Goal: Entertainment & Leisure: Consume media (video, audio)

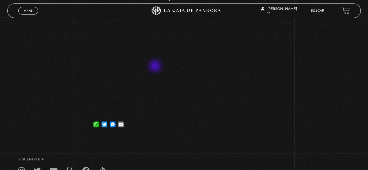
scroll to position [71, 0]
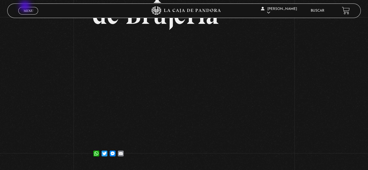
click at [26, 7] on div "Menu Cerrar" at bounding box center [73, 11] width 111 height 14
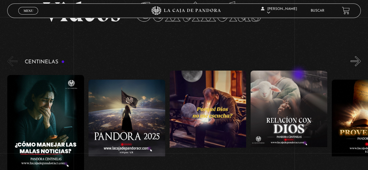
scroll to position [58, 0]
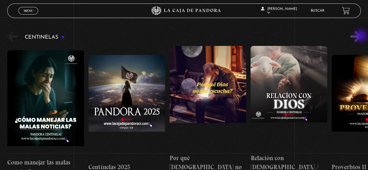
click at [361, 36] on button "»" at bounding box center [356, 36] width 10 height 10
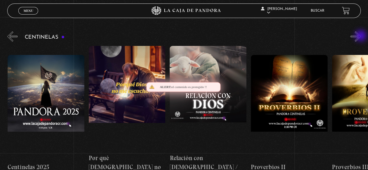
click at [361, 36] on button "»" at bounding box center [356, 36] width 10 height 10
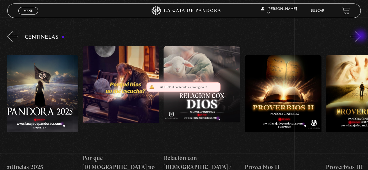
click at [361, 36] on button "»" at bounding box center [356, 36] width 10 height 10
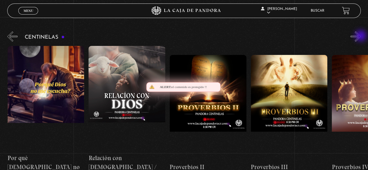
click at [361, 36] on button "»" at bounding box center [356, 36] width 10 height 10
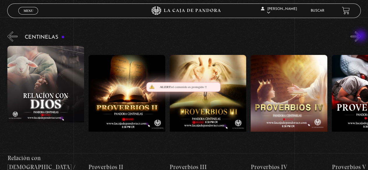
click at [361, 36] on button "»" at bounding box center [356, 36] width 10 height 10
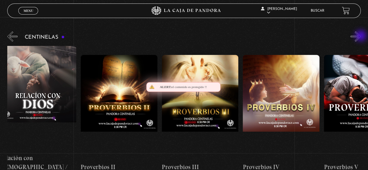
click at [361, 36] on button "»" at bounding box center [356, 36] width 10 height 10
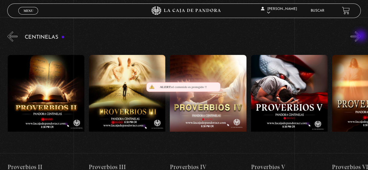
click at [361, 36] on button "»" at bounding box center [356, 36] width 10 height 10
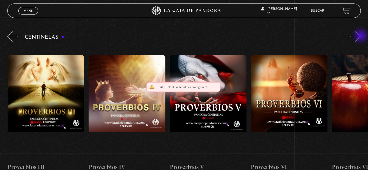
click at [361, 36] on button "»" at bounding box center [356, 36] width 10 height 10
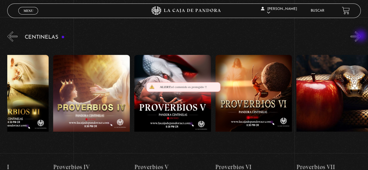
click at [361, 36] on button "»" at bounding box center [356, 36] width 10 height 10
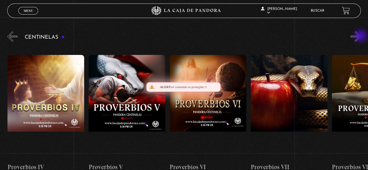
click at [361, 36] on button "»" at bounding box center [356, 36] width 10 height 10
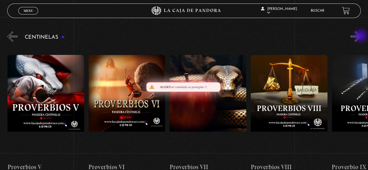
click at [361, 40] on button "»" at bounding box center [356, 36] width 10 height 10
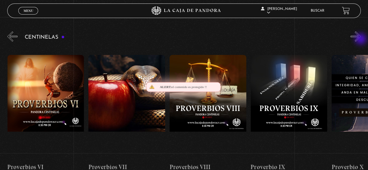
click at [361, 40] on button "»" at bounding box center [356, 36] width 10 height 10
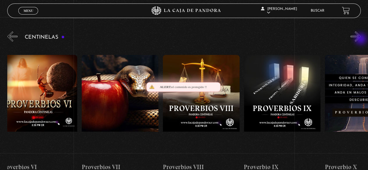
click at [361, 40] on button "»" at bounding box center [356, 36] width 10 height 10
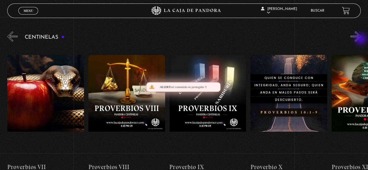
click at [361, 40] on button "»" at bounding box center [356, 36] width 10 height 10
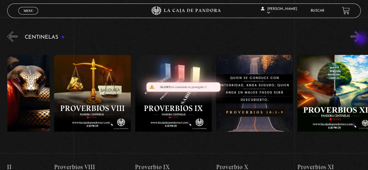
click at [361, 40] on button "»" at bounding box center [356, 36] width 10 height 10
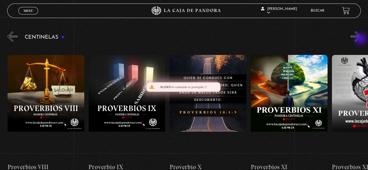
click at [361, 40] on button "»" at bounding box center [356, 36] width 10 height 10
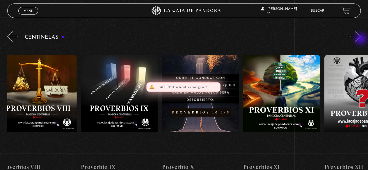
click at [361, 40] on button "»" at bounding box center [356, 36] width 10 height 10
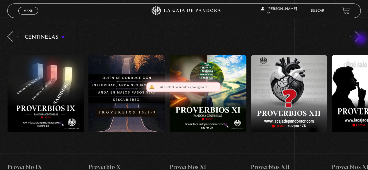
click at [361, 40] on button "»" at bounding box center [356, 36] width 10 height 10
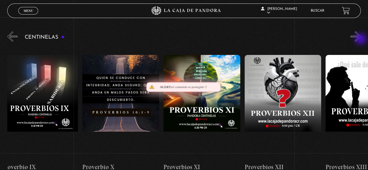
click at [361, 40] on button "»" at bounding box center [356, 36] width 10 height 10
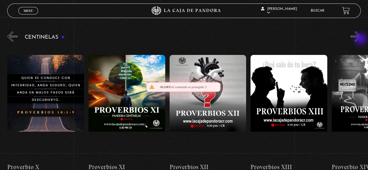
click at [361, 40] on button "»" at bounding box center [356, 36] width 10 height 10
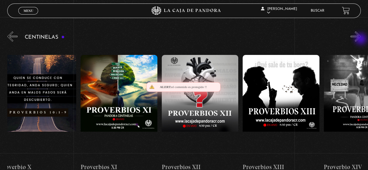
click at [361, 40] on button "»" at bounding box center [356, 36] width 10 height 10
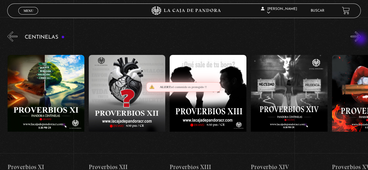
click at [361, 40] on button "»" at bounding box center [356, 36] width 10 height 10
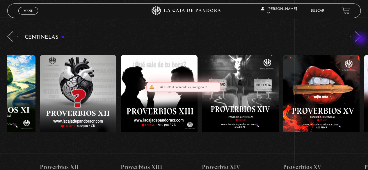
click at [361, 40] on button "»" at bounding box center [356, 36] width 10 height 10
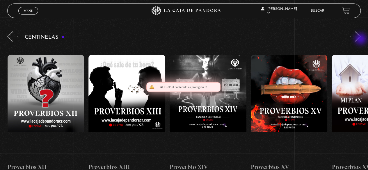
click at [361, 40] on button "»" at bounding box center [356, 36] width 10 height 10
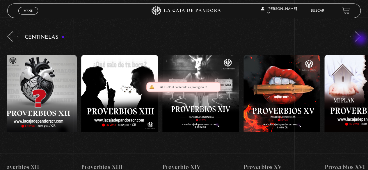
click at [361, 40] on button "»" at bounding box center [356, 36] width 10 height 10
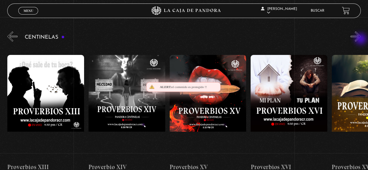
click at [361, 40] on button "»" at bounding box center [356, 36] width 10 height 10
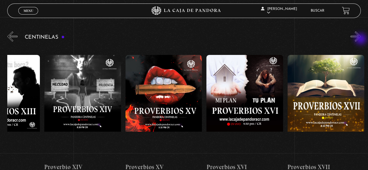
click at [361, 40] on button "»" at bounding box center [356, 36] width 10 height 10
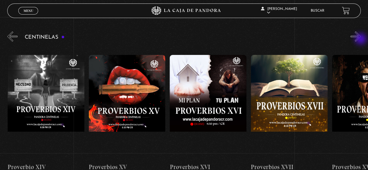
click at [361, 40] on button "»" at bounding box center [356, 36] width 10 height 10
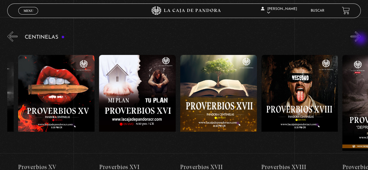
click at [361, 40] on button "»" at bounding box center [356, 36] width 10 height 10
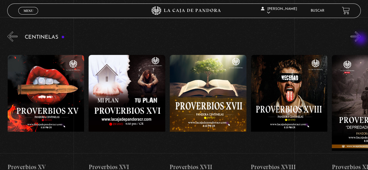
click at [361, 40] on button "»" at bounding box center [356, 36] width 10 height 10
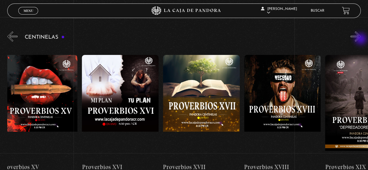
click at [361, 40] on button "»" at bounding box center [356, 36] width 10 height 10
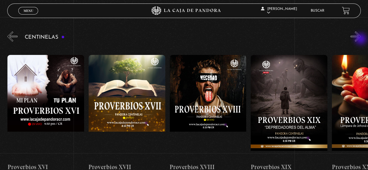
click at [361, 40] on button "»" at bounding box center [356, 36] width 10 height 10
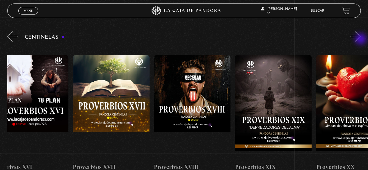
click at [361, 40] on button "»" at bounding box center [356, 36] width 10 height 10
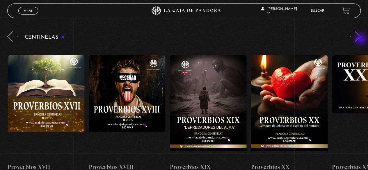
click at [361, 40] on button "»" at bounding box center [356, 36] width 10 height 10
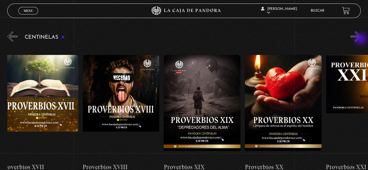
click at [361, 40] on button "»" at bounding box center [356, 36] width 10 height 10
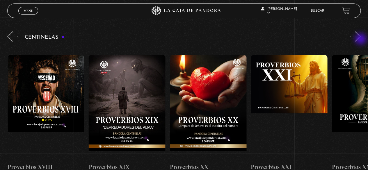
click at [361, 40] on button "»" at bounding box center [356, 36] width 10 height 10
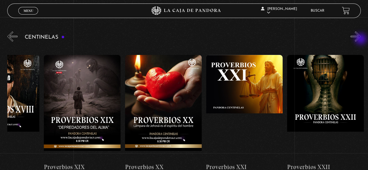
click at [361, 40] on button "»" at bounding box center [356, 36] width 10 height 10
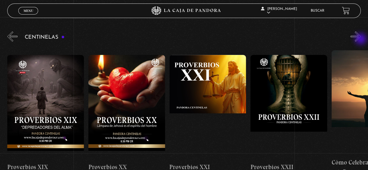
click at [361, 40] on button "»" at bounding box center [356, 36] width 10 height 10
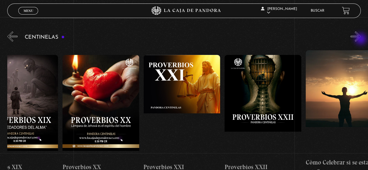
click at [361, 40] on button "»" at bounding box center [356, 36] width 10 height 10
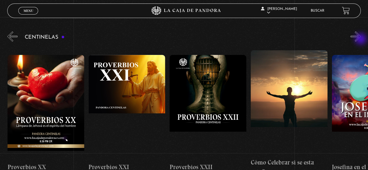
click at [361, 40] on button "»" at bounding box center [356, 36] width 10 height 10
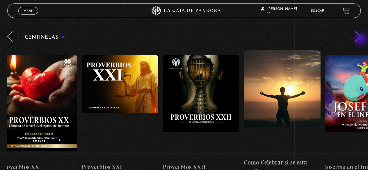
click at [361, 40] on button "»" at bounding box center [356, 36] width 10 height 10
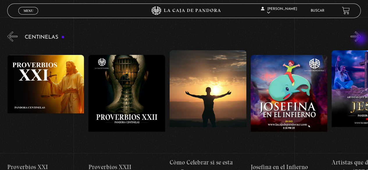
click at [361, 40] on button "»" at bounding box center [356, 36] width 10 height 10
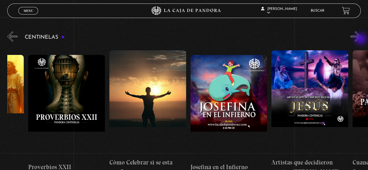
click at [361, 40] on button "»" at bounding box center [356, 36] width 10 height 10
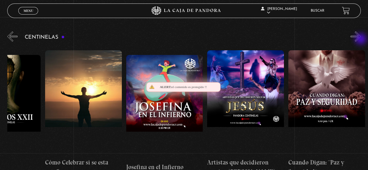
click at [361, 40] on button "»" at bounding box center [356, 36] width 10 height 10
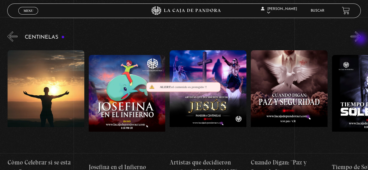
click at [361, 40] on button "»" at bounding box center [356, 36] width 10 height 10
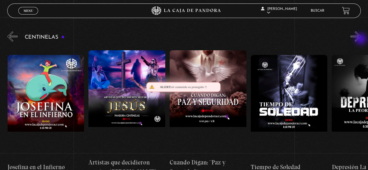
click at [361, 40] on button "»" at bounding box center [356, 36] width 10 height 10
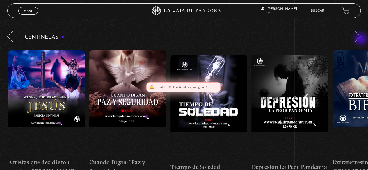
click at [361, 40] on button "»" at bounding box center [356, 36] width 10 height 10
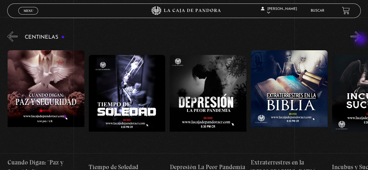
click at [361, 40] on button "»" at bounding box center [356, 36] width 10 height 10
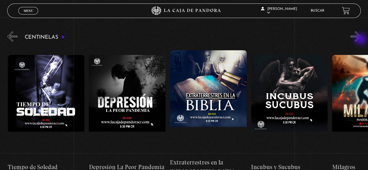
click at [361, 40] on button "»" at bounding box center [356, 36] width 10 height 10
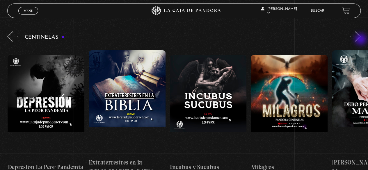
click at [361, 40] on button "»" at bounding box center [356, 36] width 10 height 10
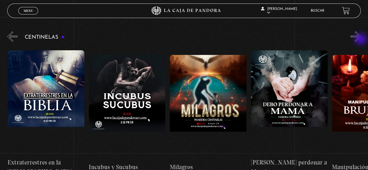
click at [361, 40] on button "»" at bounding box center [356, 36] width 10 height 10
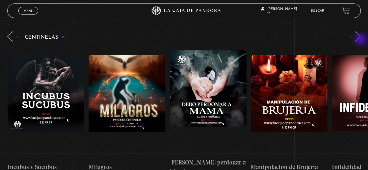
click at [361, 40] on button "»" at bounding box center [356, 36] width 10 height 10
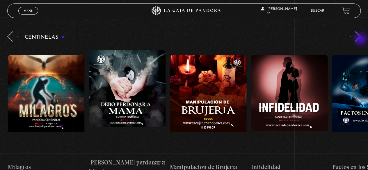
click at [361, 40] on button "»" at bounding box center [356, 36] width 10 height 10
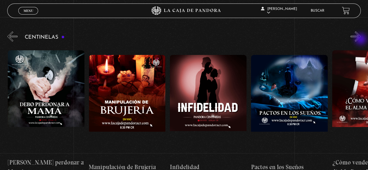
click at [361, 40] on button "»" at bounding box center [356, 36] width 10 height 10
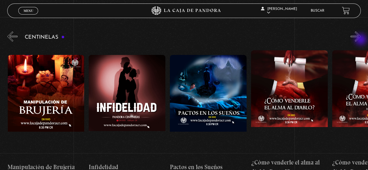
scroll to position [0, 2837]
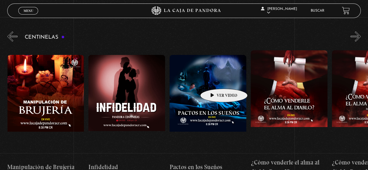
click at [215, 80] on figure at bounding box center [208, 107] width 77 height 105
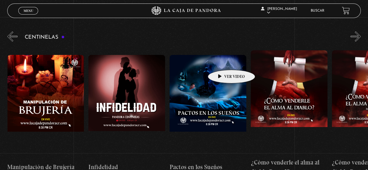
click at [222, 61] on figure at bounding box center [208, 107] width 77 height 105
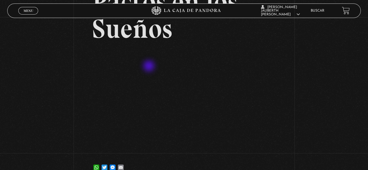
scroll to position [58, 0]
